Goal: Check status

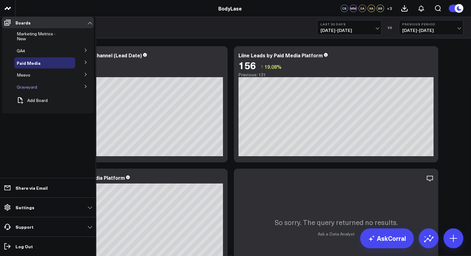
click at [34, 86] on span "Graveyard" at bounding box center [27, 87] width 20 height 6
click at [30, 84] on span "Graveyard" at bounding box center [27, 87] width 20 height 6
click at [85, 87] on icon at bounding box center [86, 86] width 4 height 4
click at [57, 98] on span "Marketing Metrics (old)" at bounding box center [38, 100] width 36 height 11
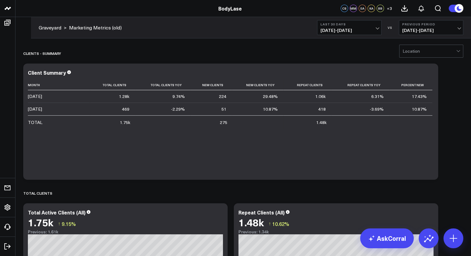
click at [348, 34] on button "Last 30 Days 07/12/25 - 08/10/25" at bounding box center [349, 27] width 64 height 15
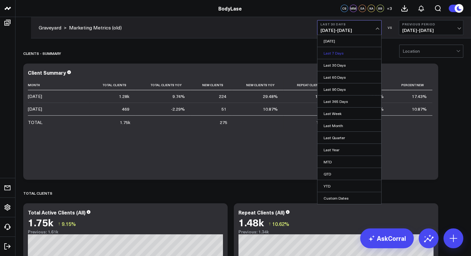
click at [341, 56] on link "Last 7 Days" at bounding box center [349, 53] width 64 height 12
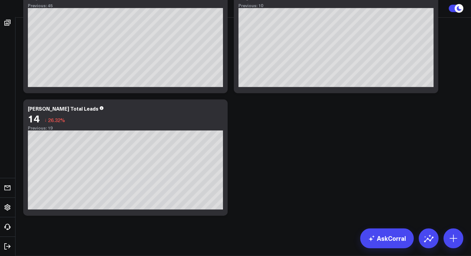
scroll to position [1867, 0]
